Goal: Information Seeking & Learning: Learn about a topic

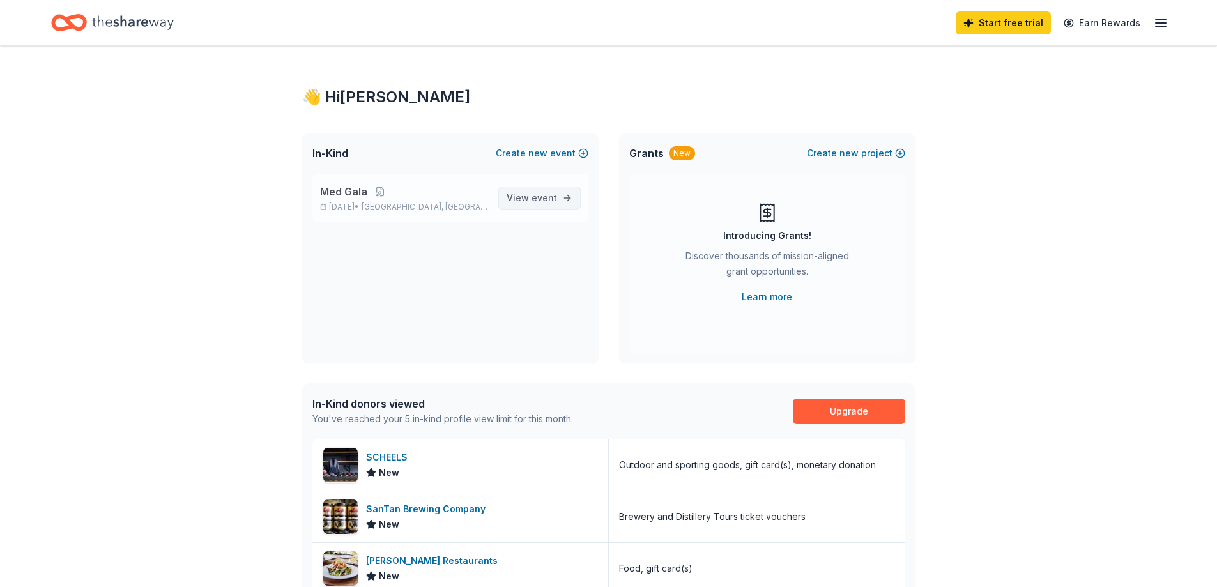
click at [530, 201] on span "View event" at bounding box center [532, 197] width 50 height 15
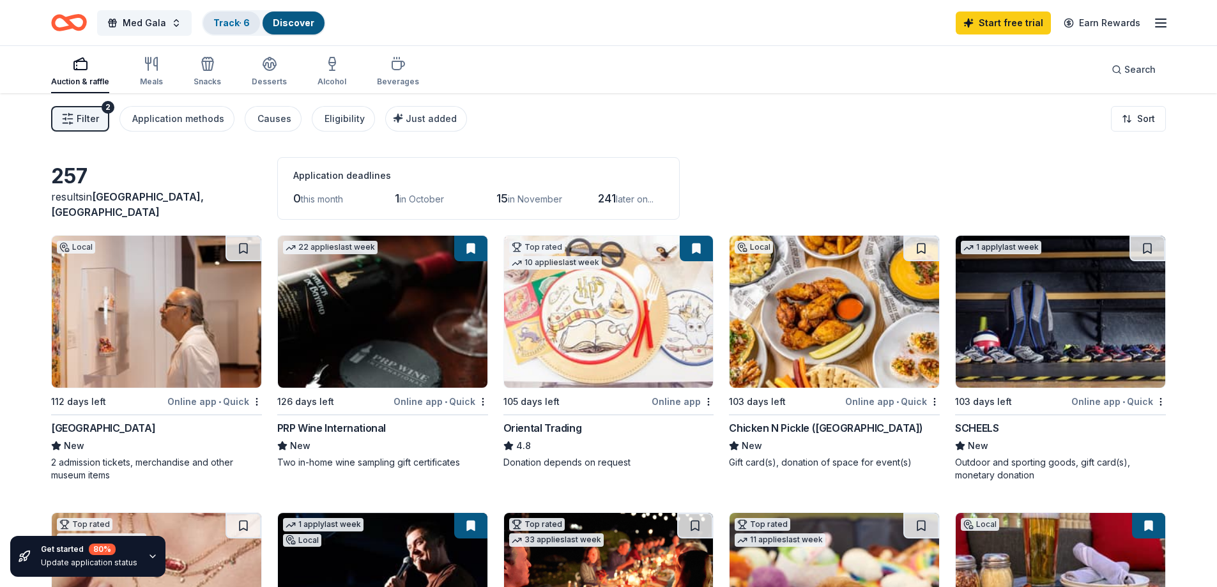
click at [235, 24] on link "Track · 6" at bounding box center [231, 22] width 36 height 11
click at [234, 20] on link "Track · 6" at bounding box center [231, 22] width 36 height 11
click at [166, 20] on button "Med Gala" at bounding box center [144, 23] width 95 height 26
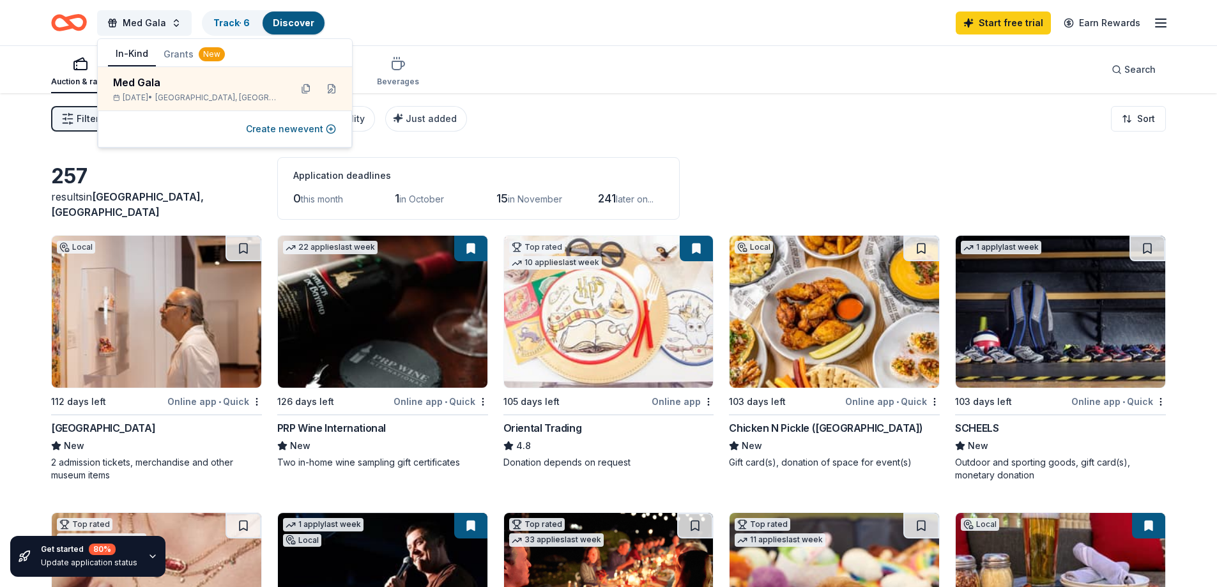
click at [470, 20] on div "Med Gala Track · 6 Discover Start free trial Earn Rewards" at bounding box center [608, 23] width 1115 height 30
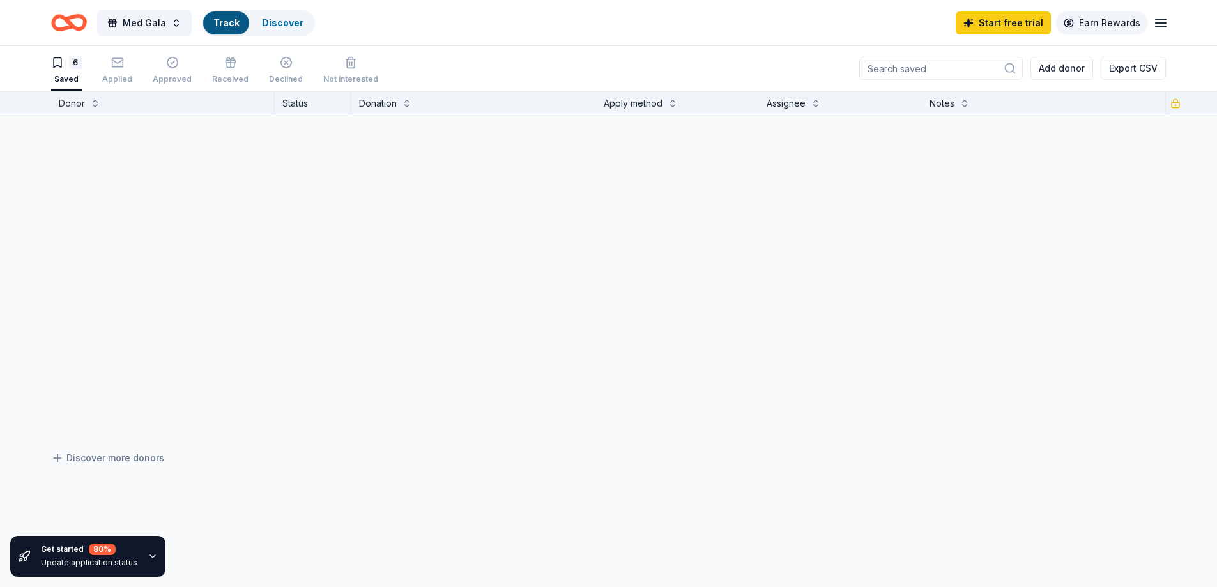
scroll to position [1, 0]
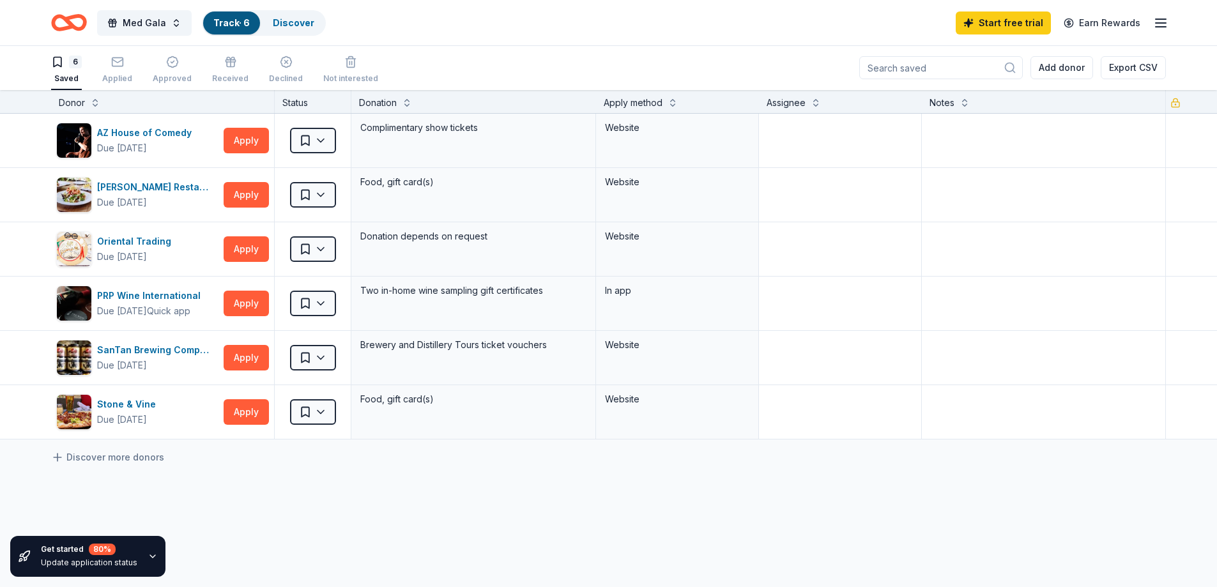
click at [1164, 23] on line "button" at bounding box center [1161, 23] width 10 height 0
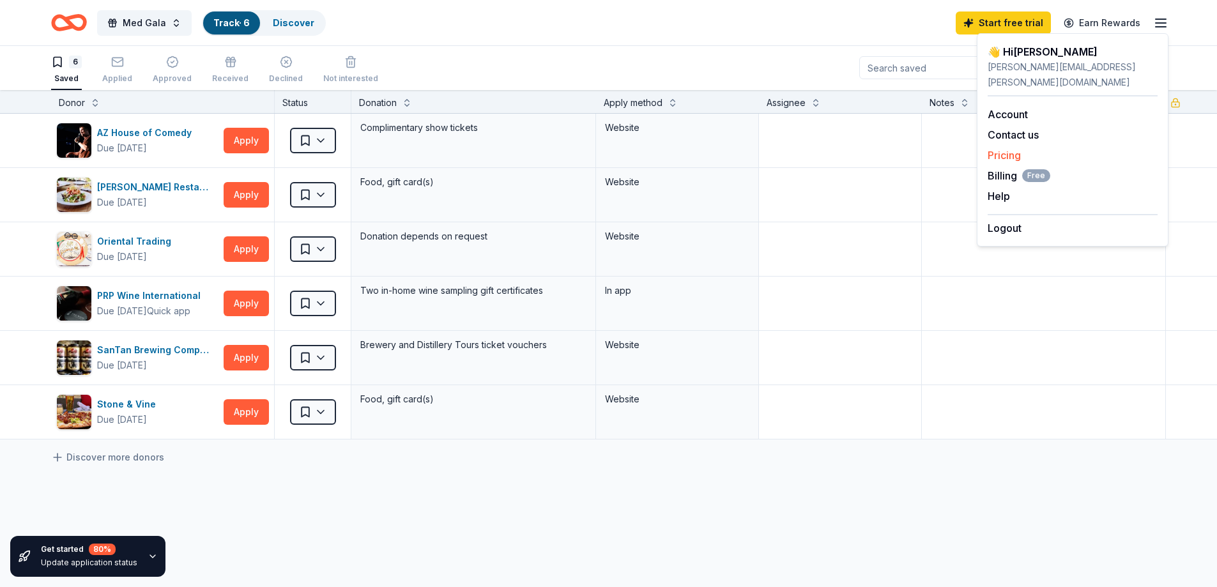
click at [1015, 149] on link "Pricing" at bounding box center [1004, 155] width 33 height 13
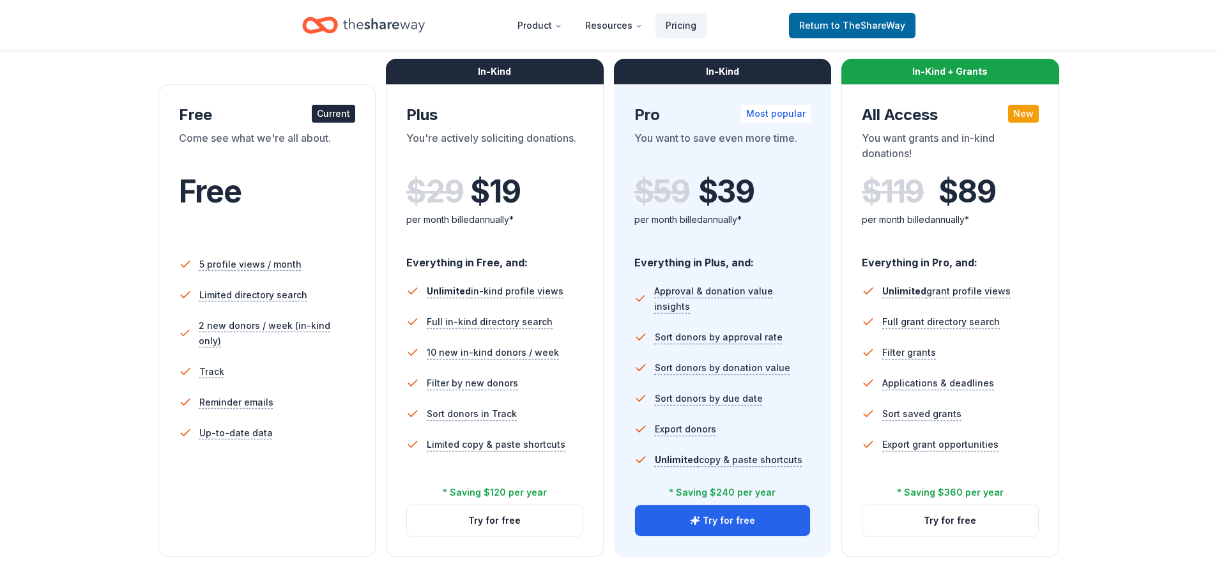
scroll to position [183, 0]
